Goal: Task Accomplishment & Management: Manage account settings

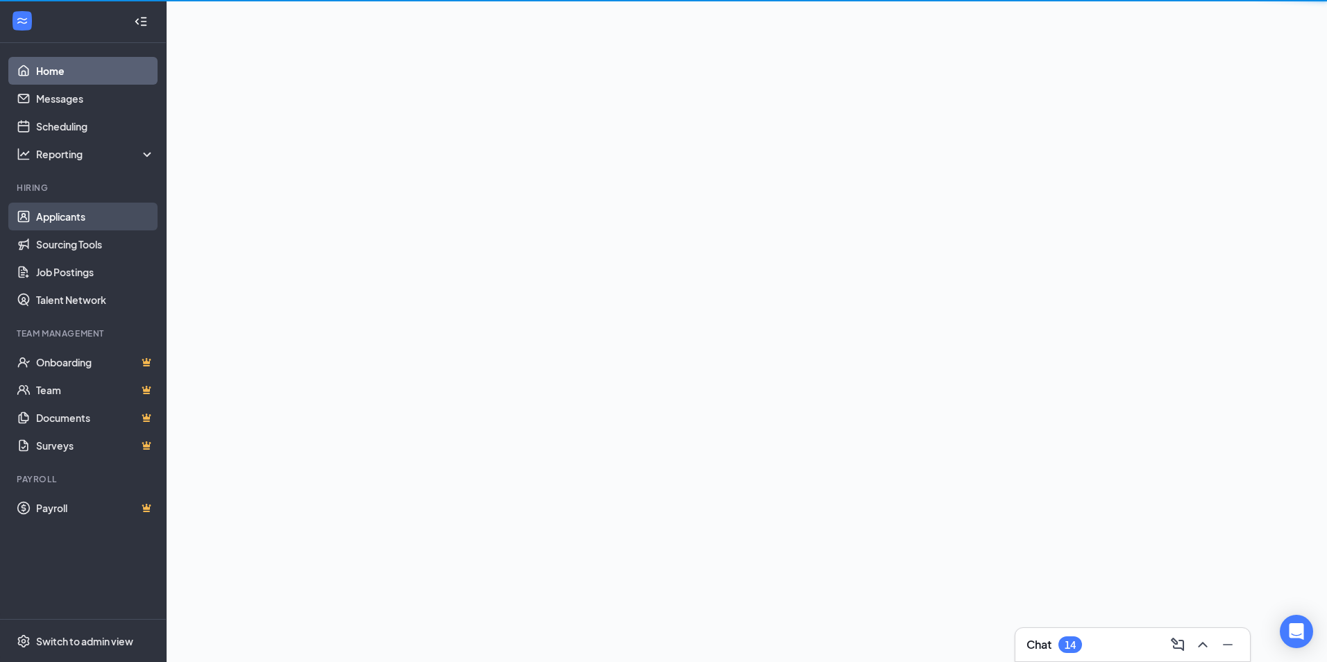
click at [56, 218] on link "Applicants" at bounding box center [95, 217] width 119 height 28
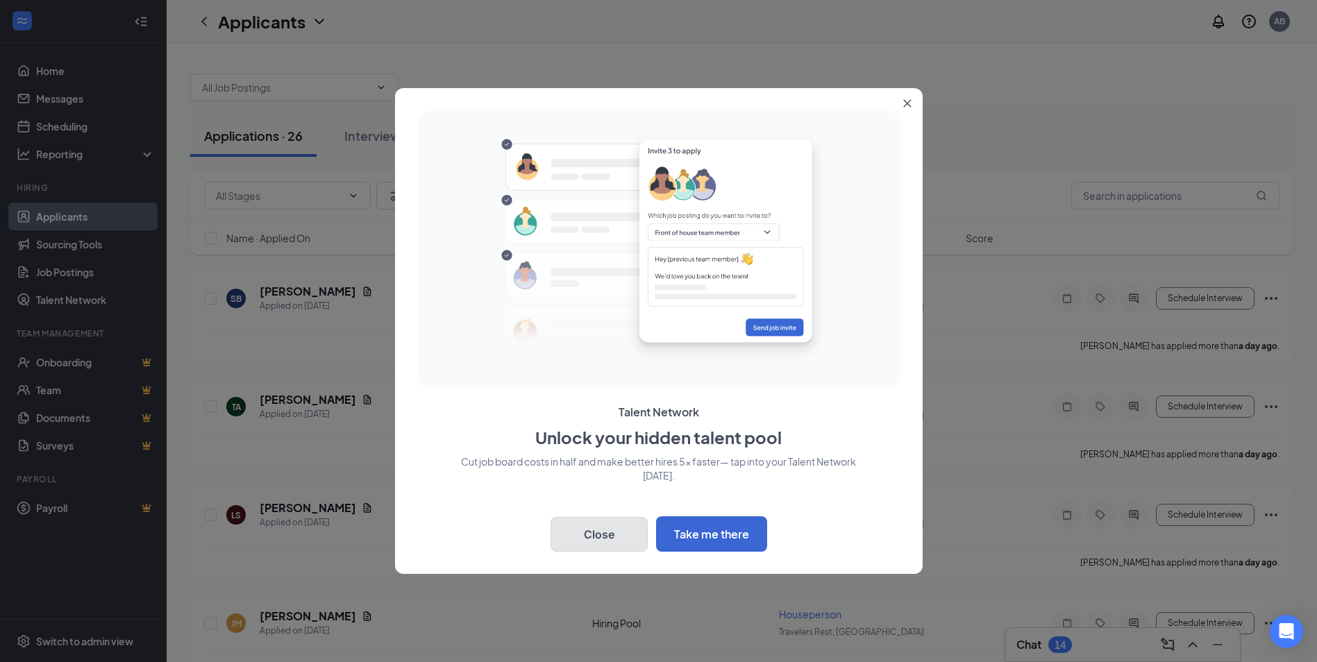
click at [583, 537] on button "Close" at bounding box center [598, 534] width 97 height 35
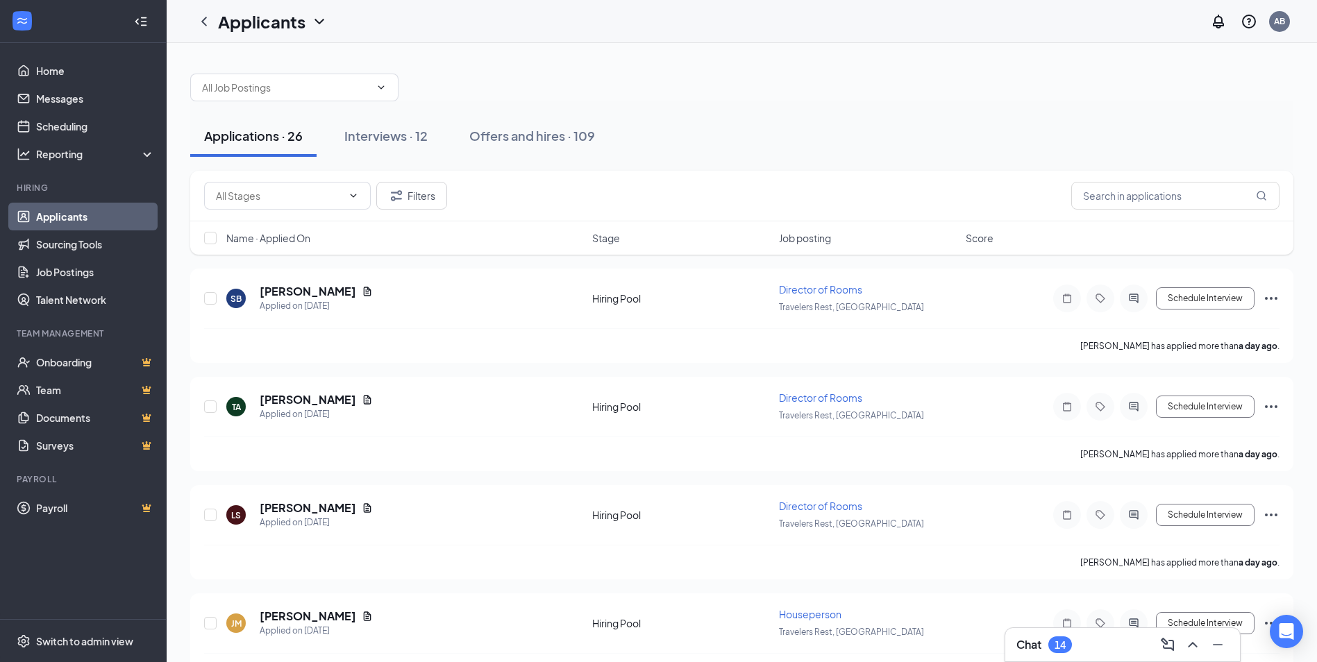
click at [1108, 641] on div "Chat 14" at bounding box center [1122, 645] width 212 height 22
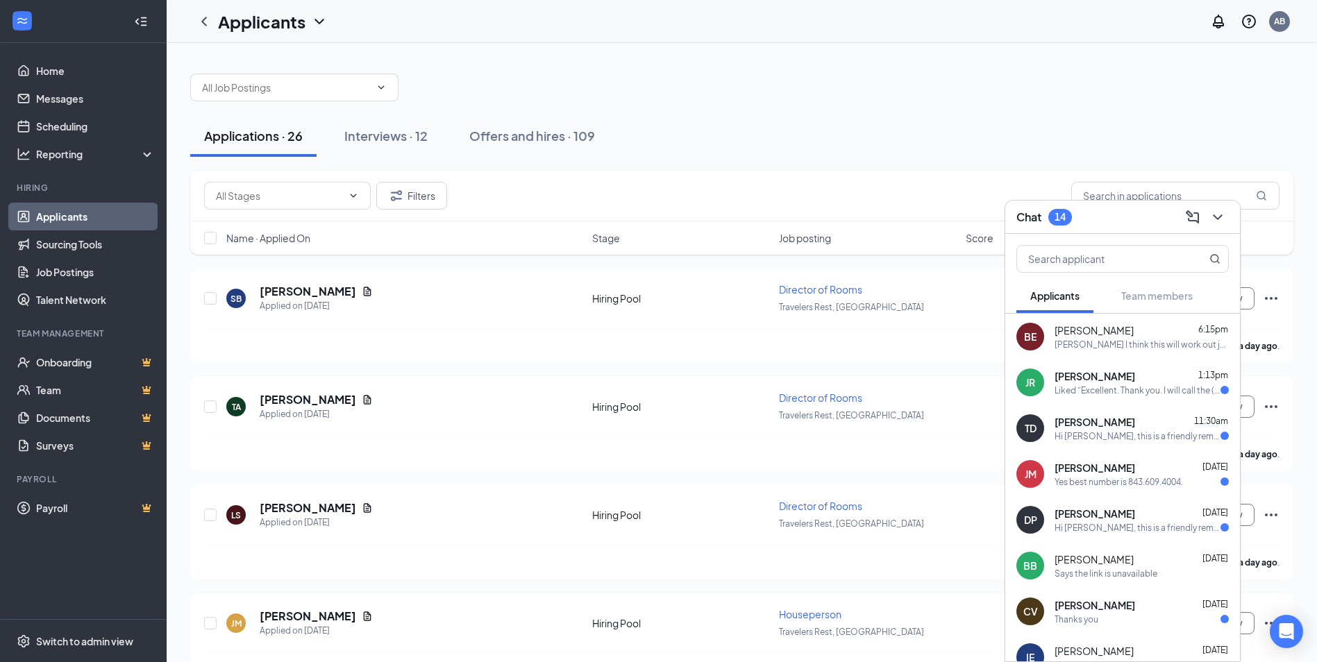
click at [803, 156] on div "Applications · 26 Interviews · 12 Offers and hires · 109" at bounding box center [741, 136] width 1103 height 42
click at [362, 147] on button "Interviews · 12" at bounding box center [385, 136] width 111 height 42
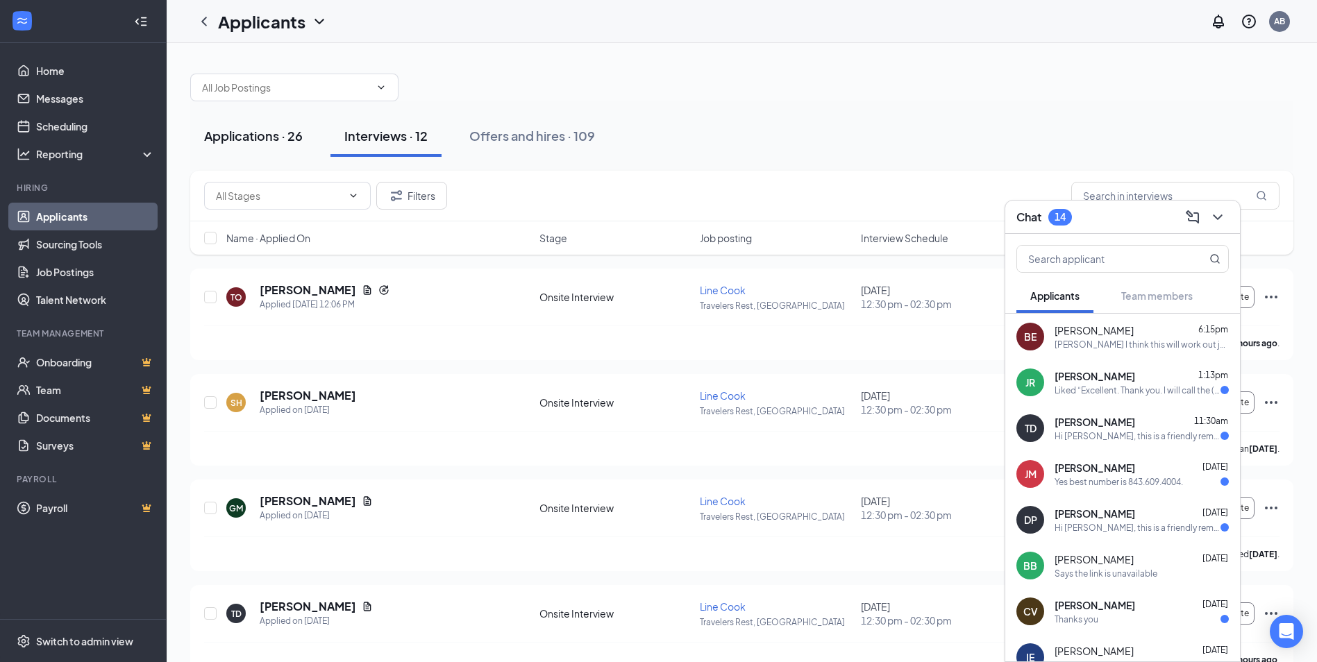
click at [280, 138] on div "Applications · 26" at bounding box center [253, 135] width 99 height 17
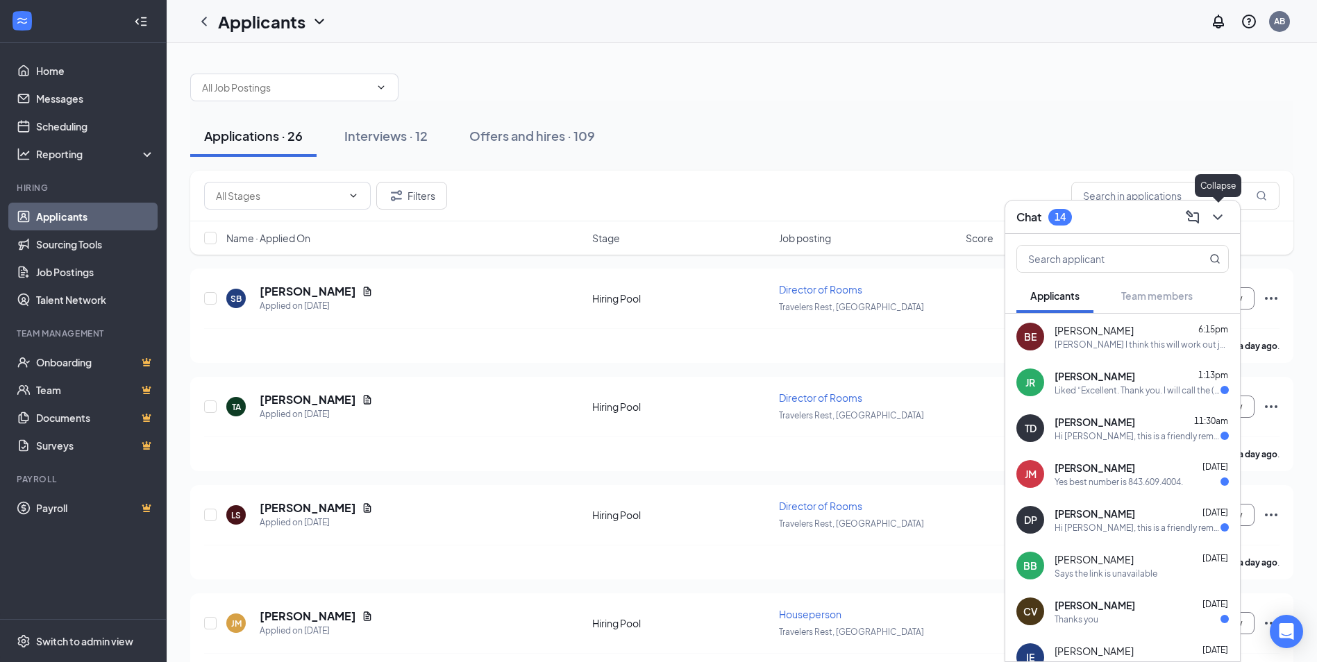
click at [1219, 221] on icon "ChevronDown" at bounding box center [1217, 217] width 17 height 17
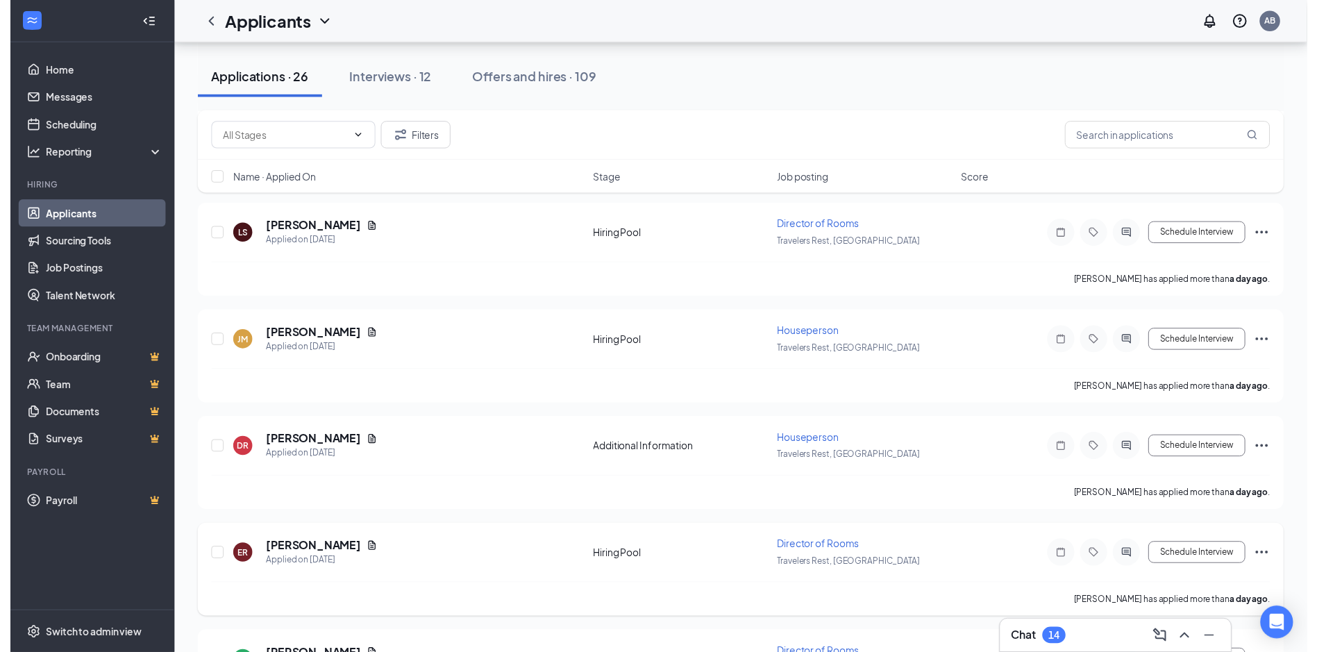
scroll to position [278, 0]
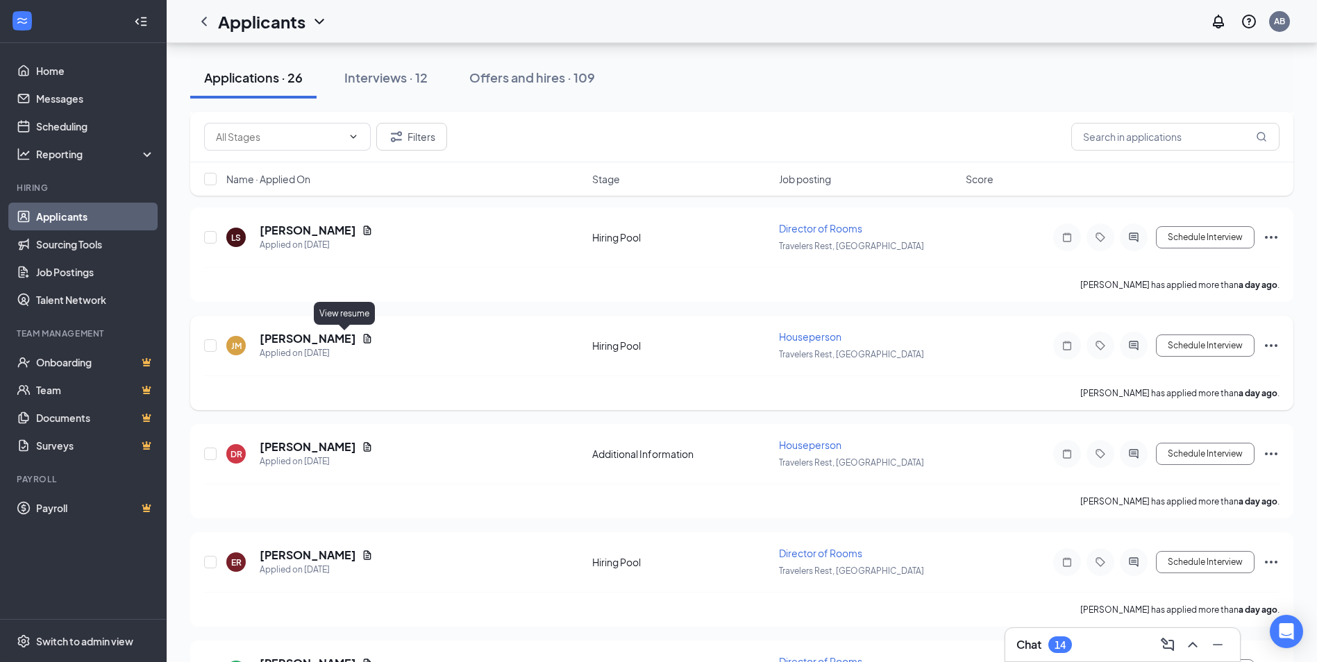
click at [364, 339] on icon "Document" at bounding box center [368, 338] width 8 height 9
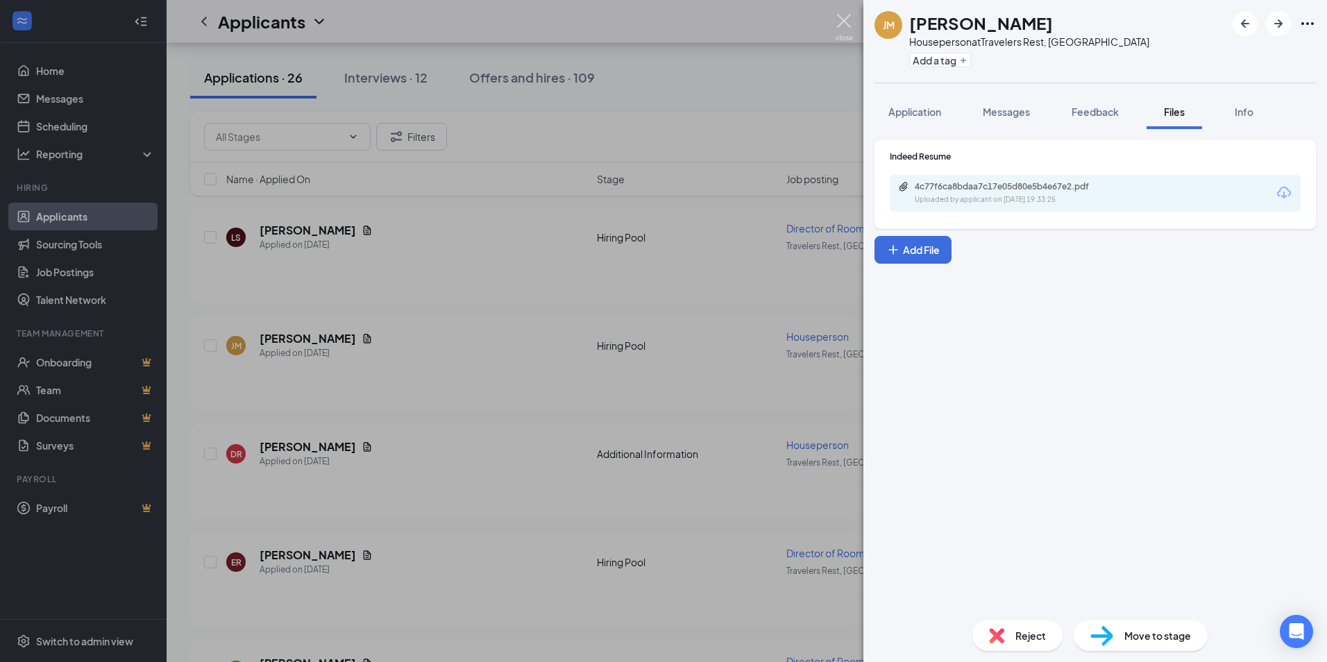
click at [847, 19] on img at bounding box center [844, 27] width 17 height 27
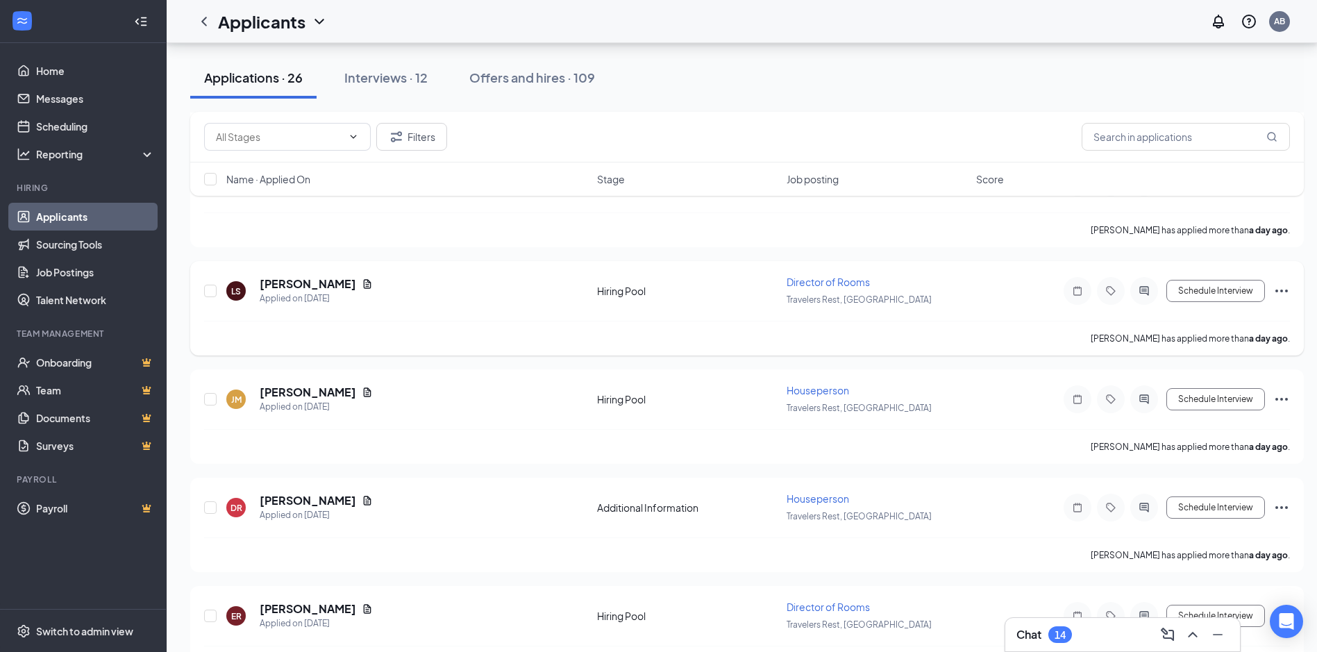
scroll to position [208, 0]
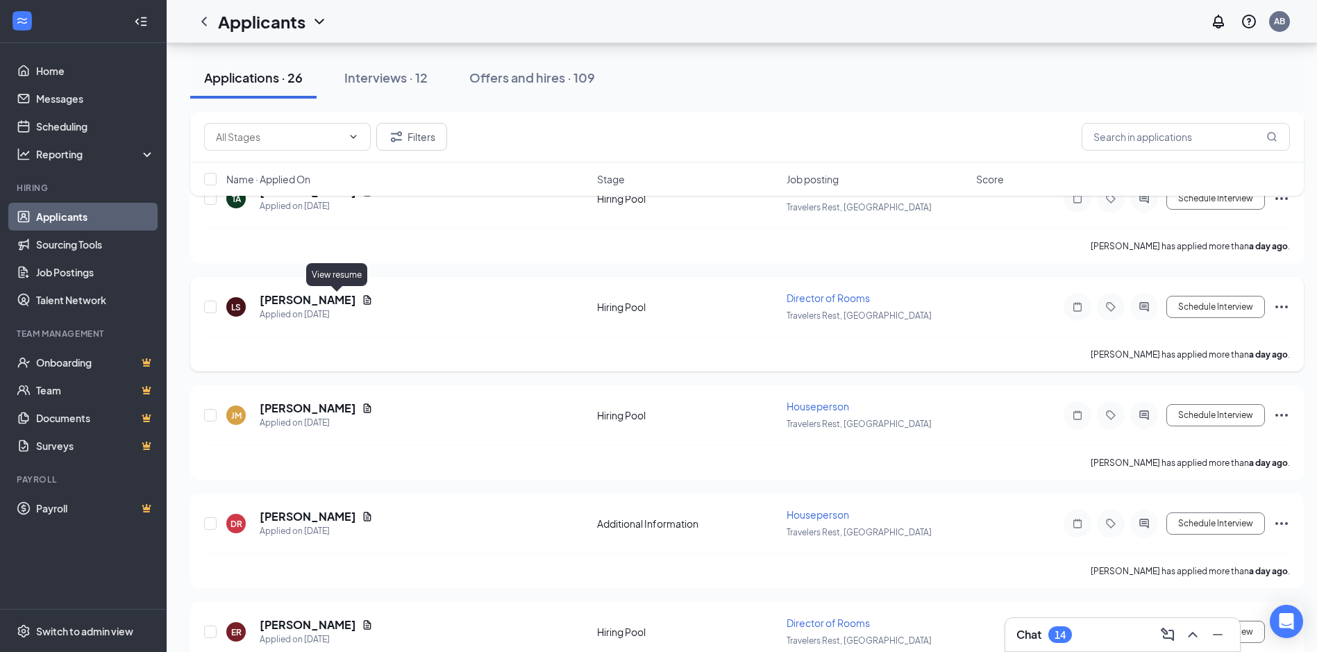
click at [362, 298] on icon "Document" at bounding box center [367, 299] width 11 height 11
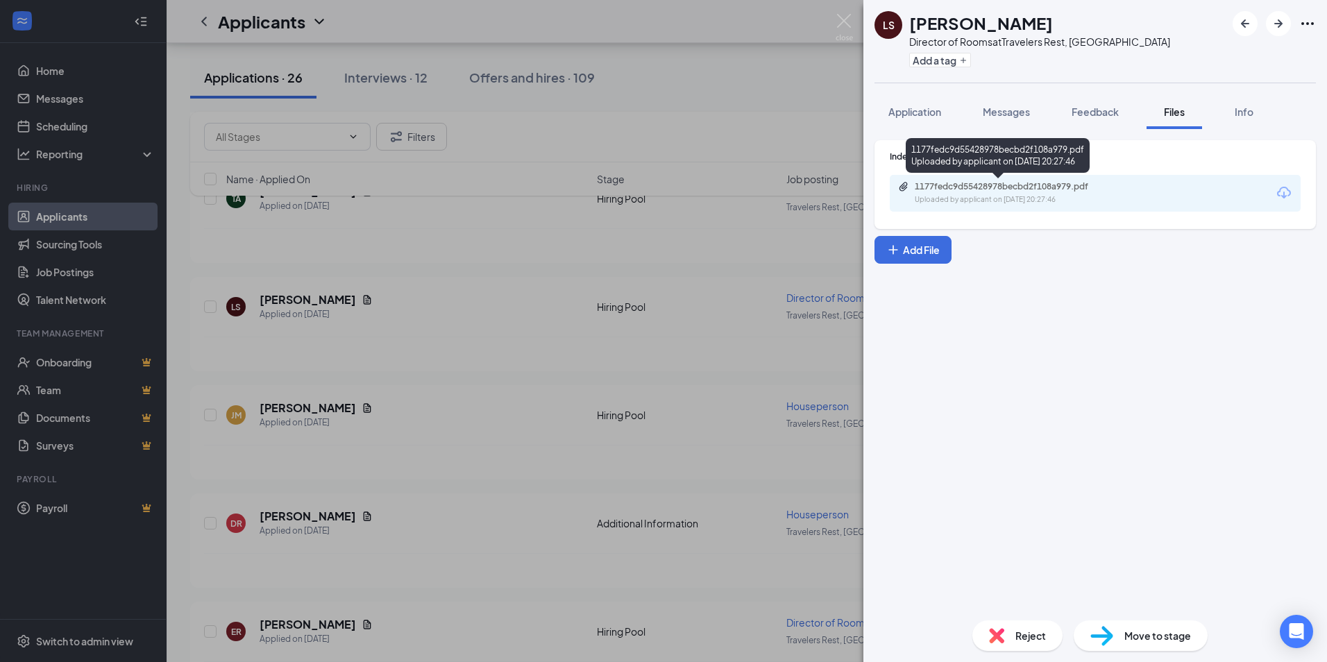
click at [1027, 187] on div "1177fedc9d55428978becbd2f108a979.pdf" at bounding box center [1012, 186] width 194 height 11
click at [839, 20] on img at bounding box center [844, 27] width 17 height 27
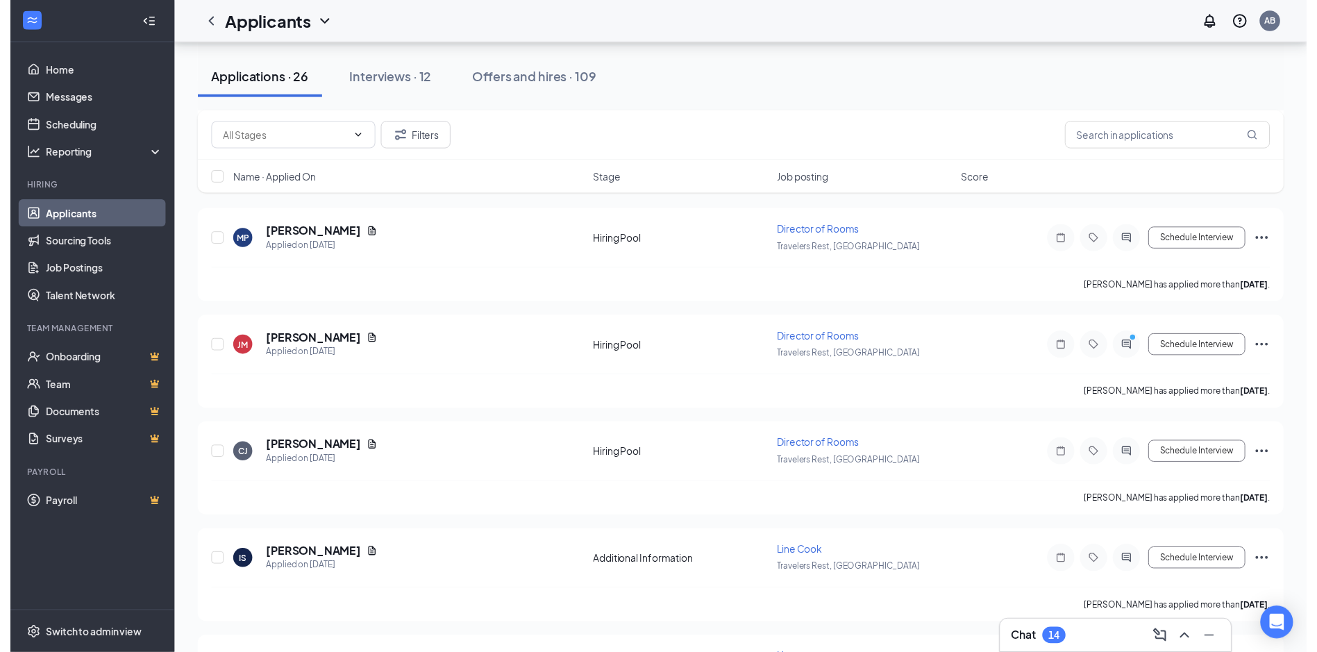
scroll to position [833, 0]
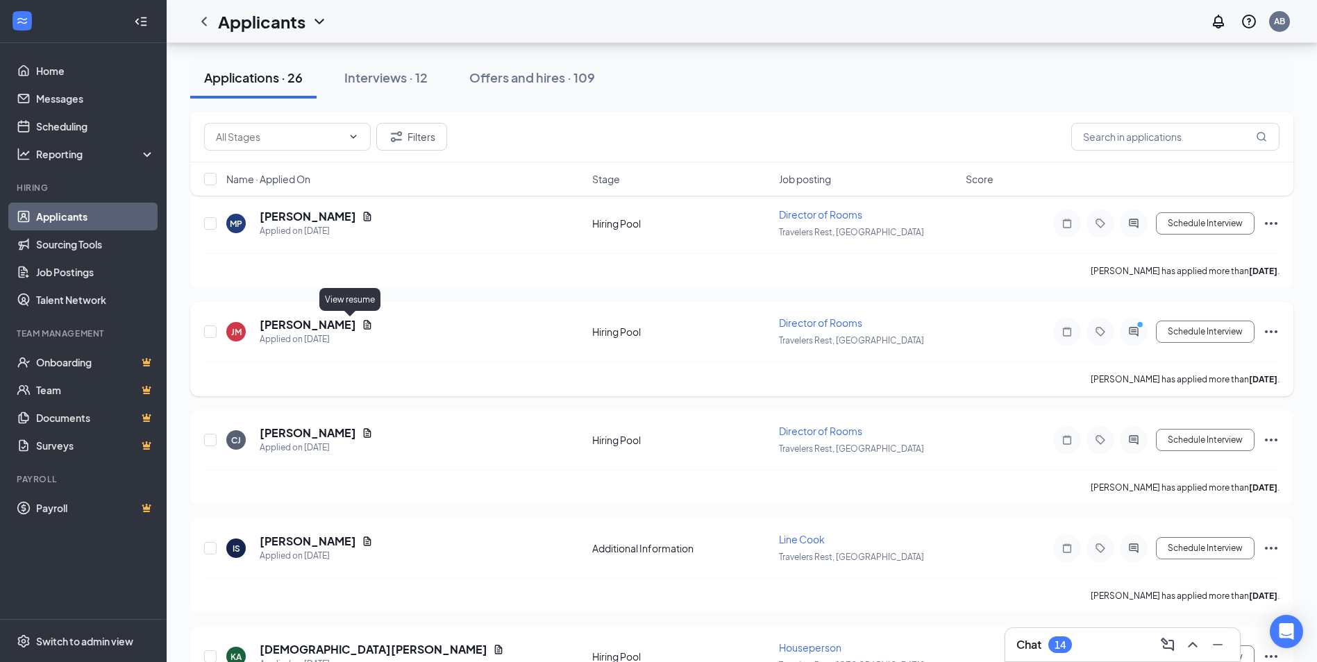
click at [362, 328] on icon "Document" at bounding box center [367, 324] width 11 height 11
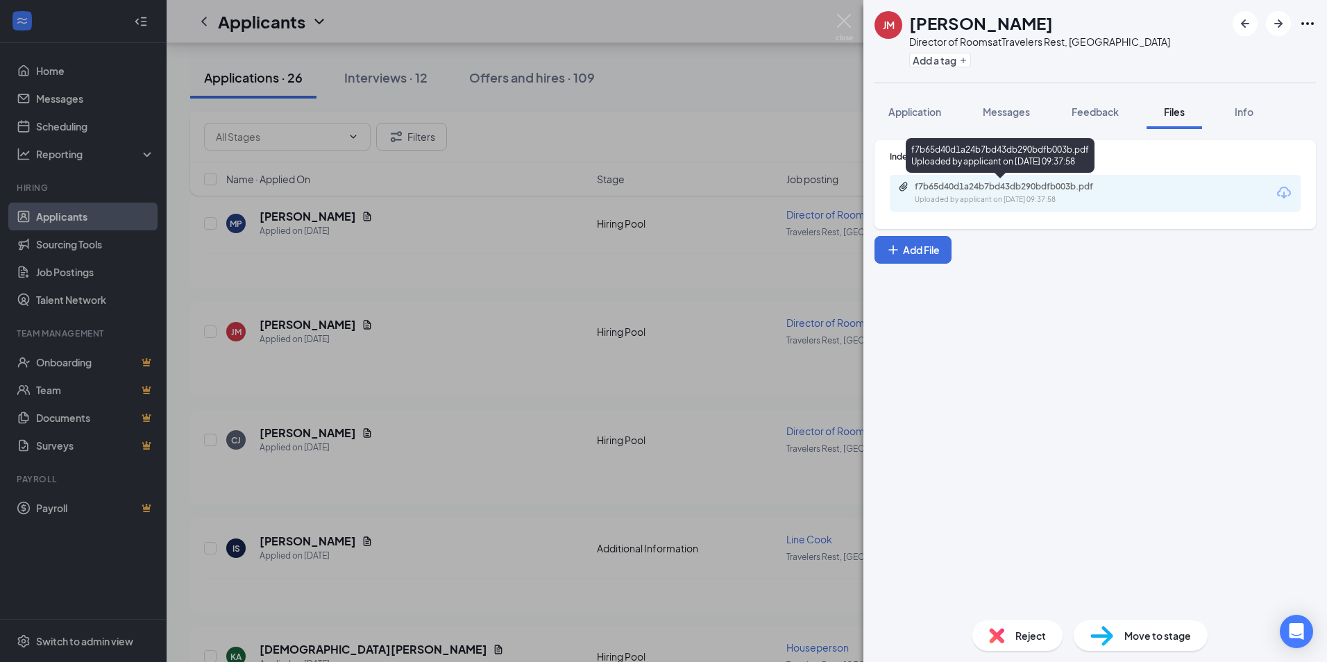
click at [1020, 187] on div "f7b65d40d1a24b7bd43db290bdfb003b.pdf" at bounding box center [1012, 186] width 194 height 11
click at [839, 18] on img at bounding box center [844, 27] width 17 height 27
